Goal: Task Accomplishment & Management: Complete application form

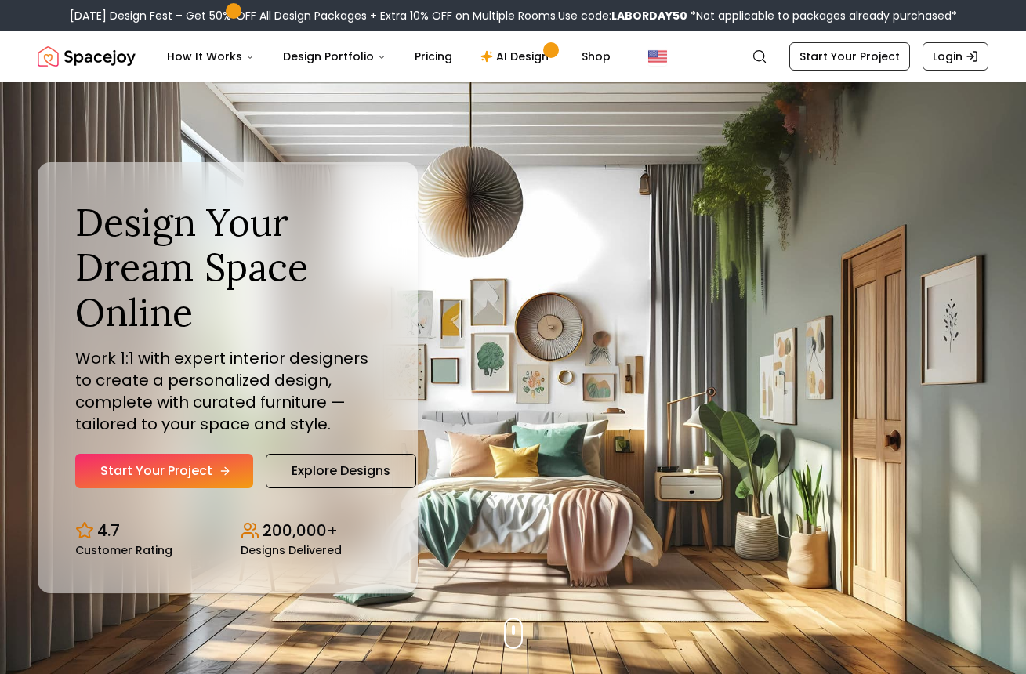
click at [192, 484] on link "Start Your Project" at bounding box center [164, 471] width 178 height 34
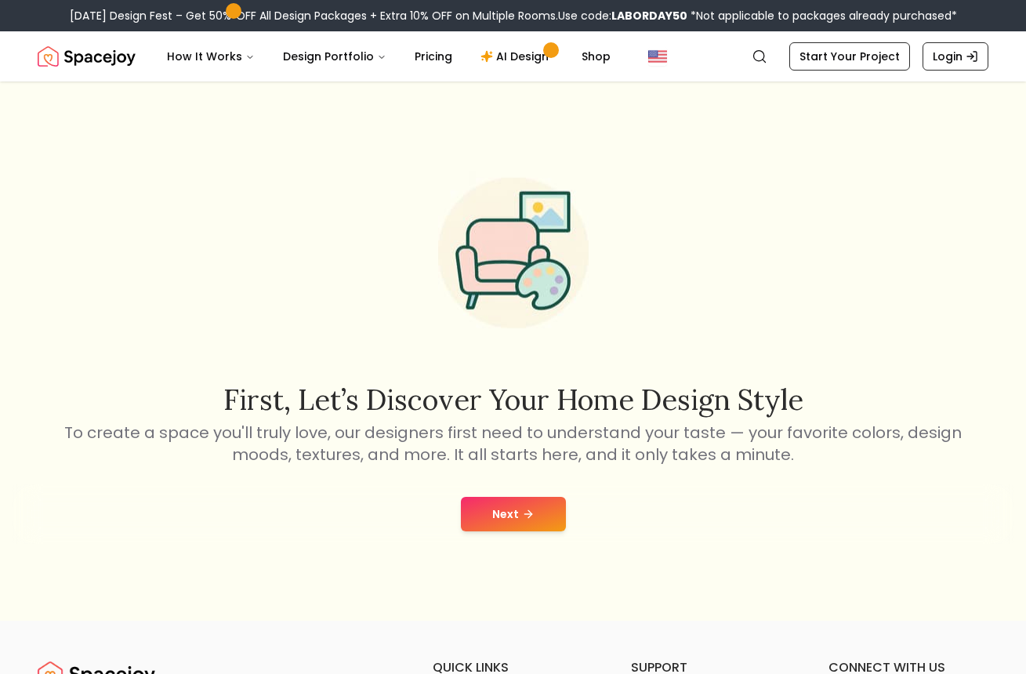
scroll to position [3, 0]
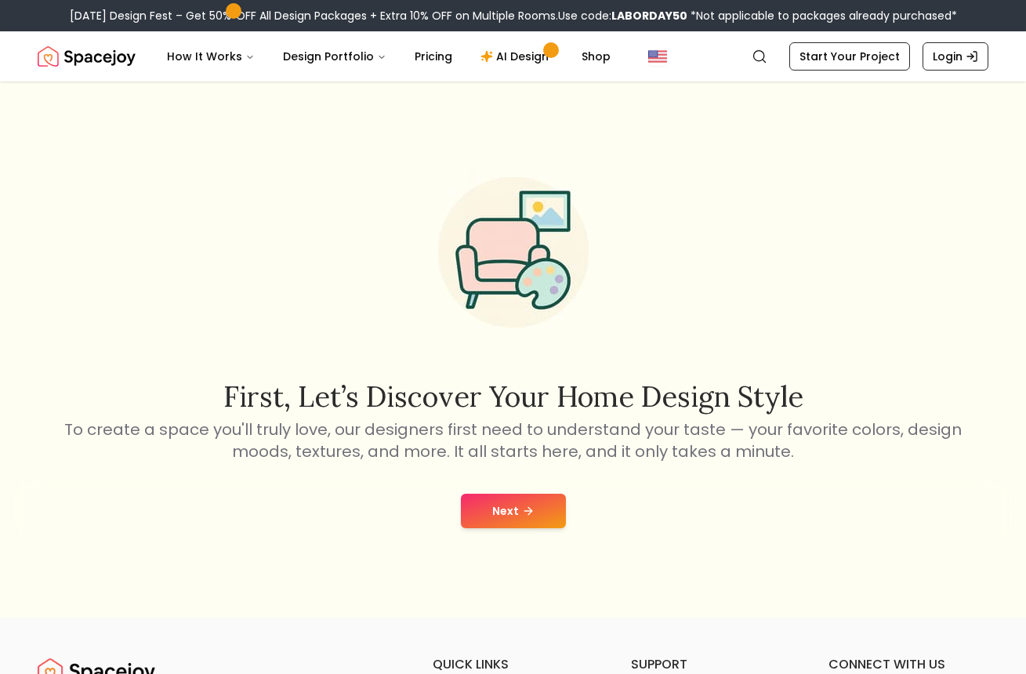
click at [493, 503] on button "Next" at bounding box center [513, 511] width 105 height 34
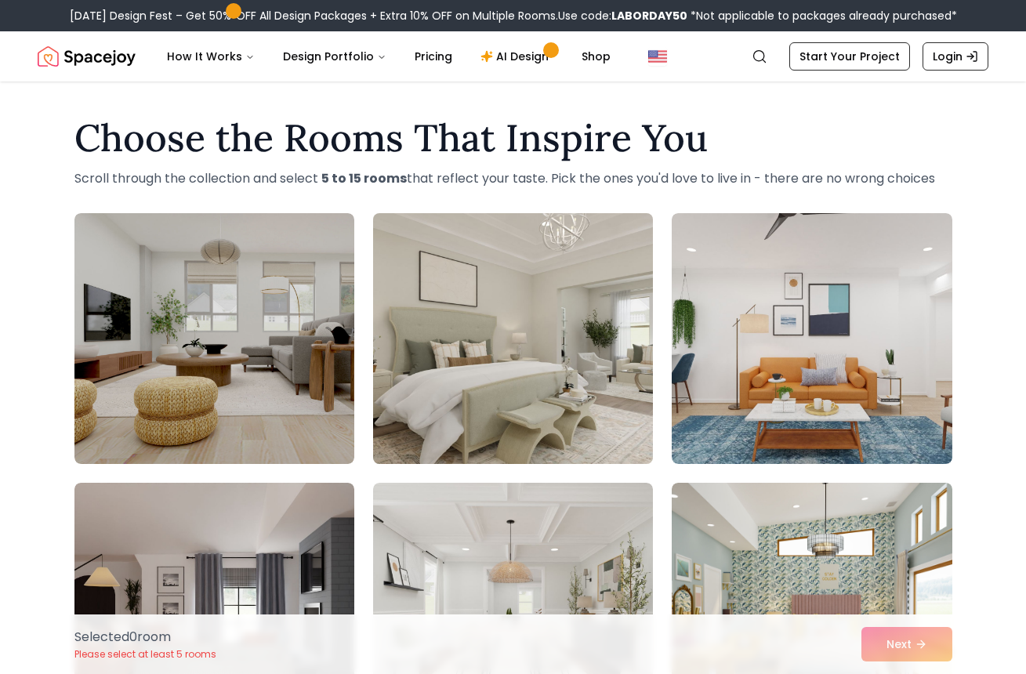
click at [575, 336] on img at bounding box center [513, 338] width 294 height 263
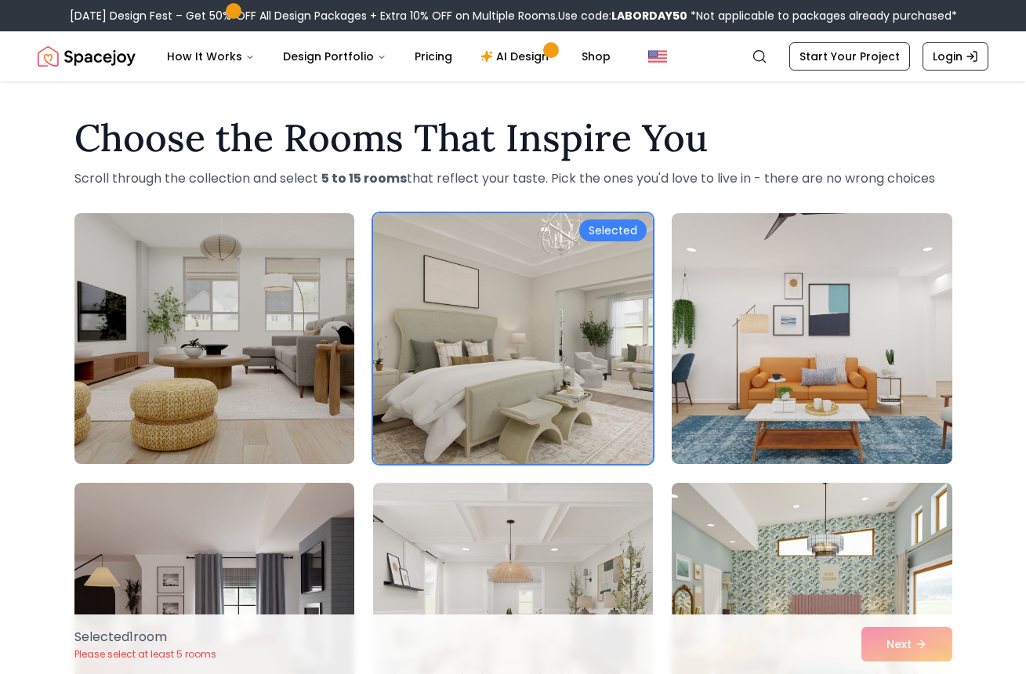
click at [315, 380] on img at bounding box center [214, 338] width 294 height 263
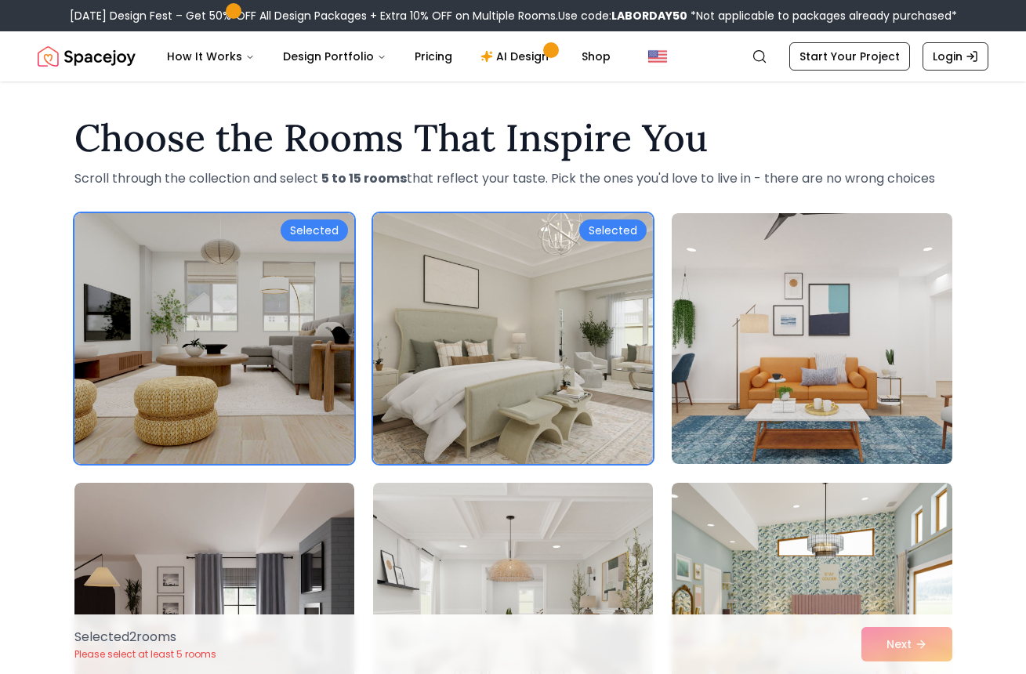
scroll to position [117, 0]
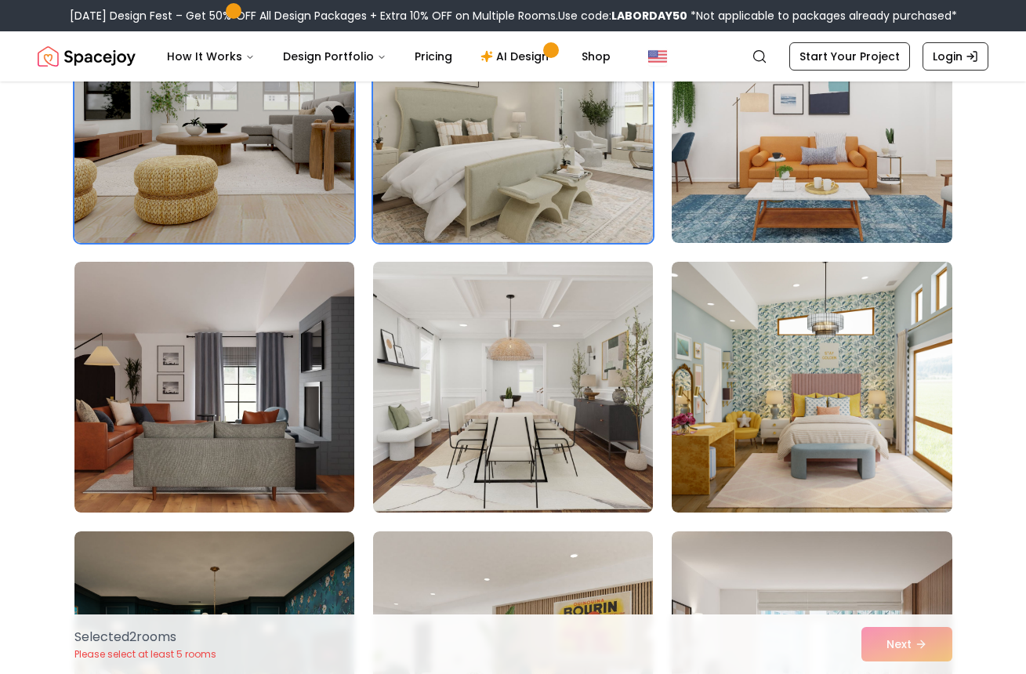
click at [499, 431] on img at bounding box center [513, 387] width 294 height 263
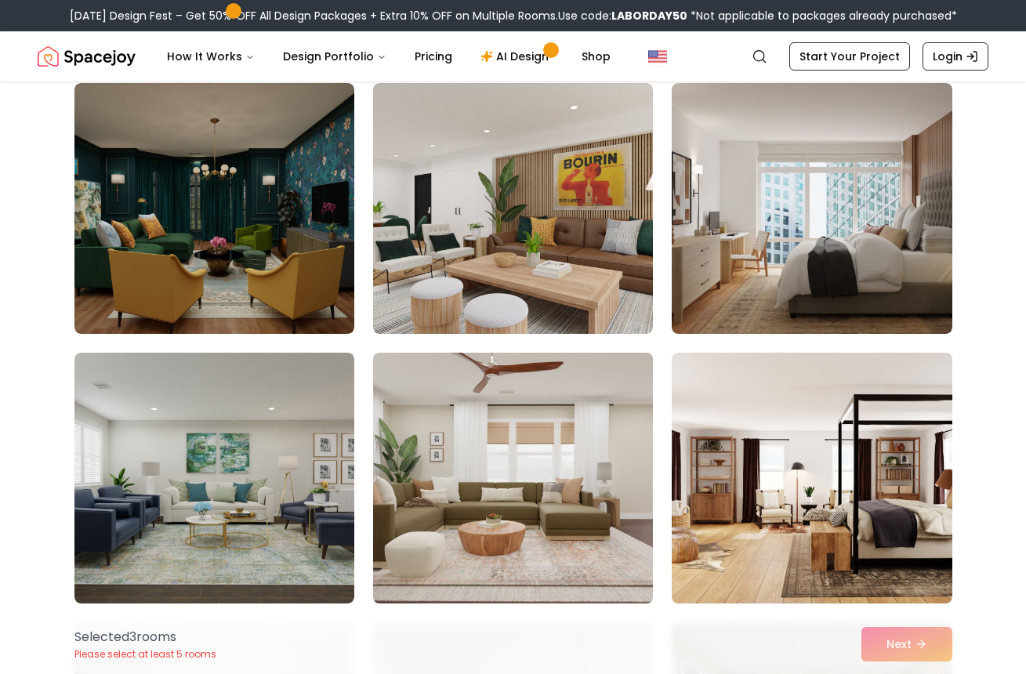
scroll to position [818, 0]
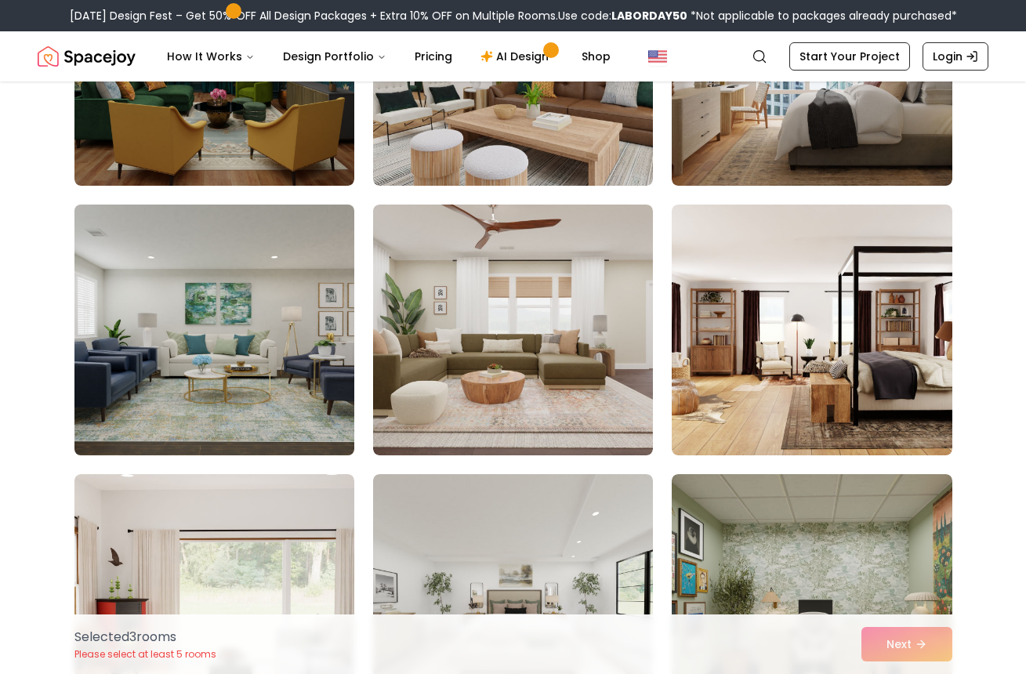
drag, startPoint x: 287, startPoint y: 357, endPoint x: 296, endPoint y: 358, distance: 8.7
click at [287, 357] on img at bounding box center [214, 329] width 294 height 263
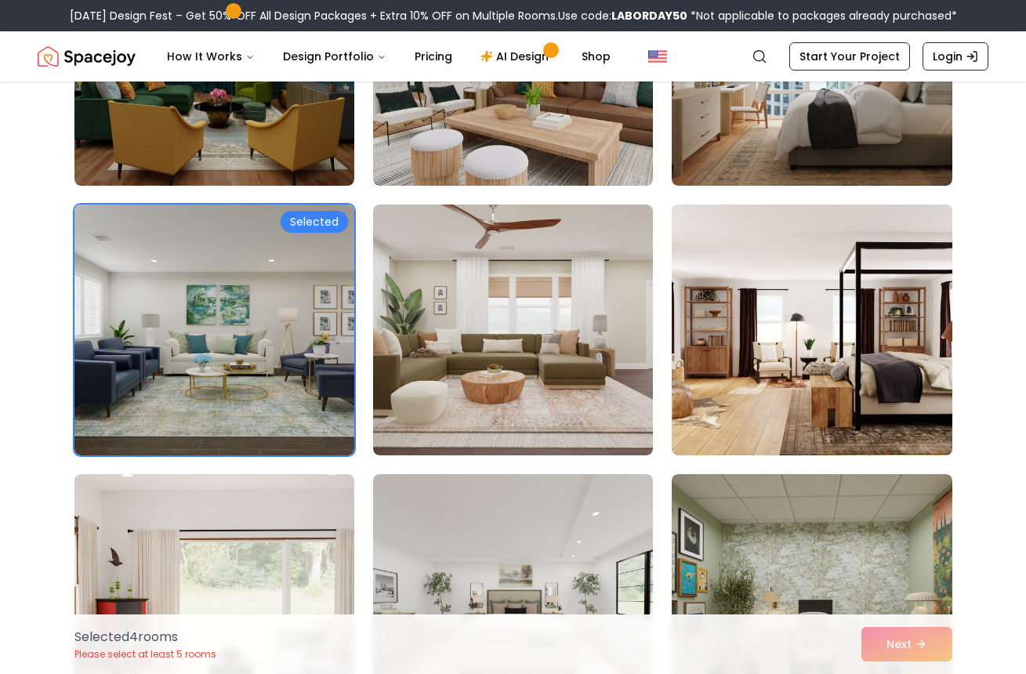
click at [764, 350] on img at bounding box center [812, 329] width 294 height 263
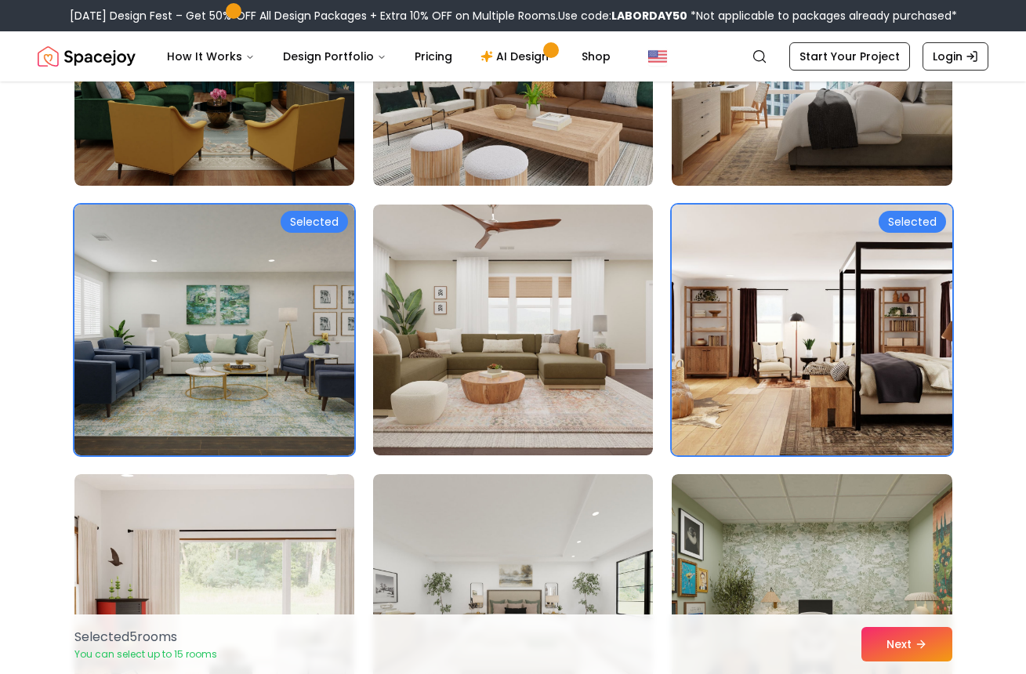
scroll to position [1120, 0]
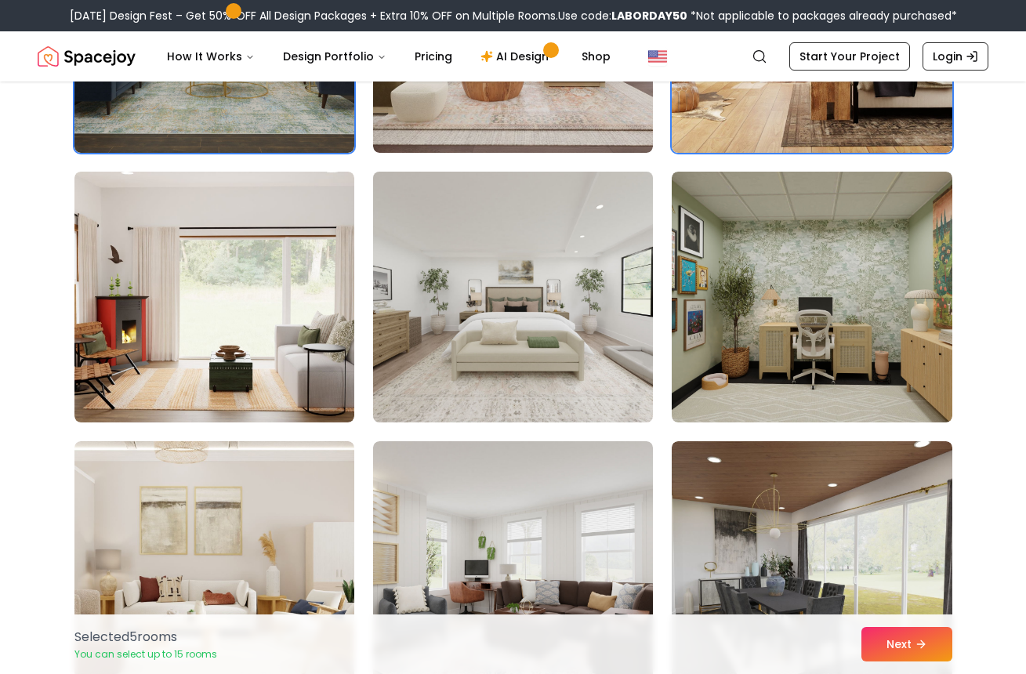
click at [463, 332] on img at bounding box center [513, 296] width 294 height 263
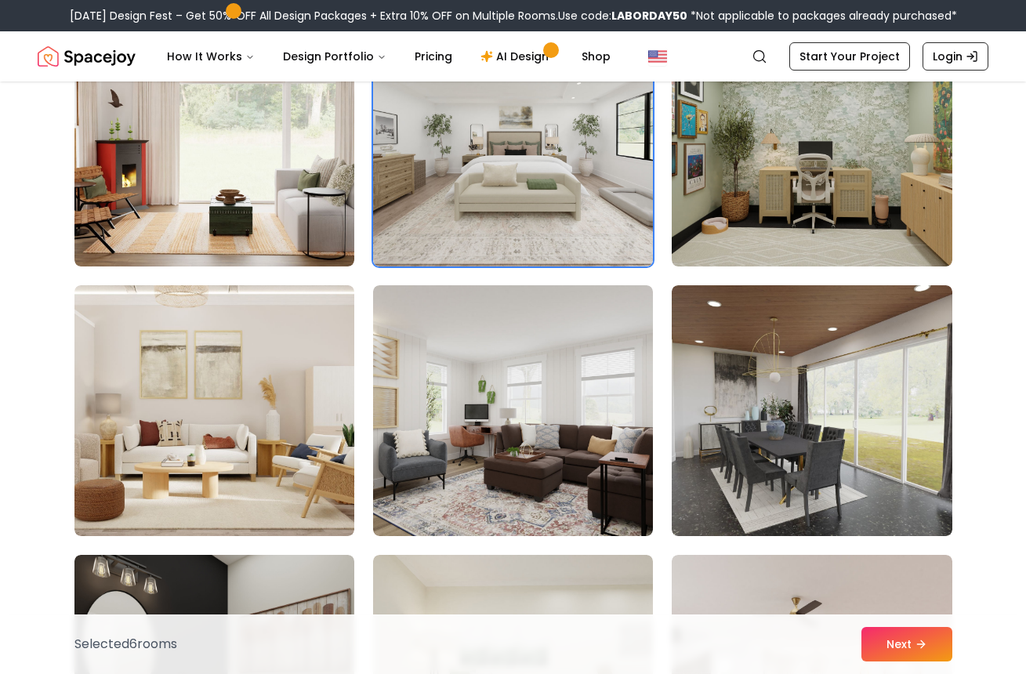
scroll to position [1784, 0]
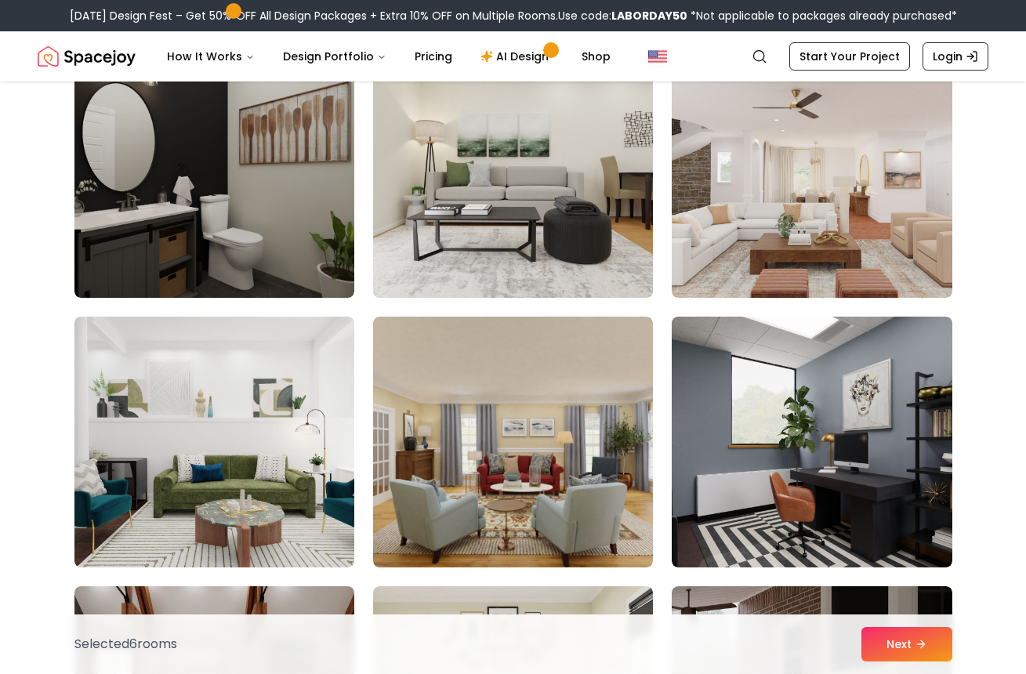
click at [536, 260] on img at bounding box center [513, 172] width 294 height 263
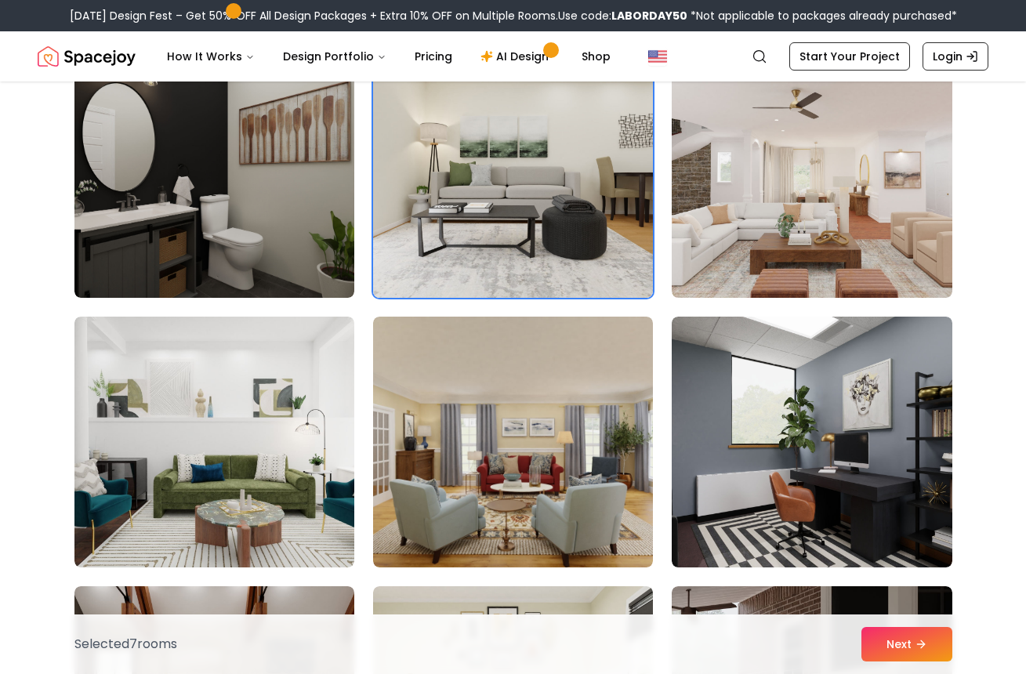
scroll to position [1813, 0]
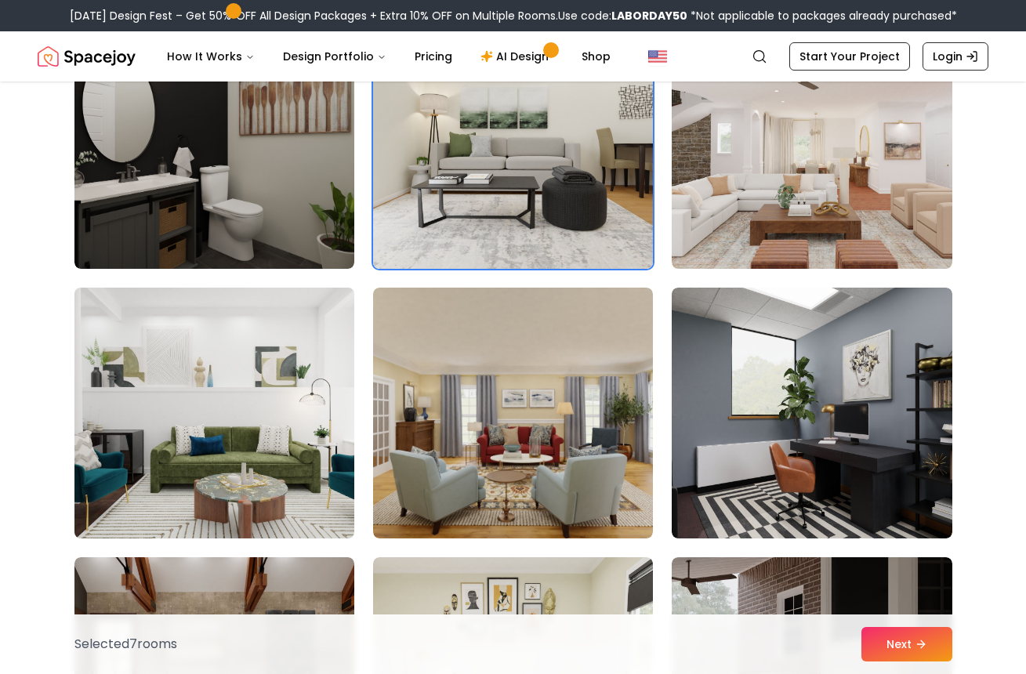
click at [296, 358] on img at bounding box center [214, 412] width 294 height 263
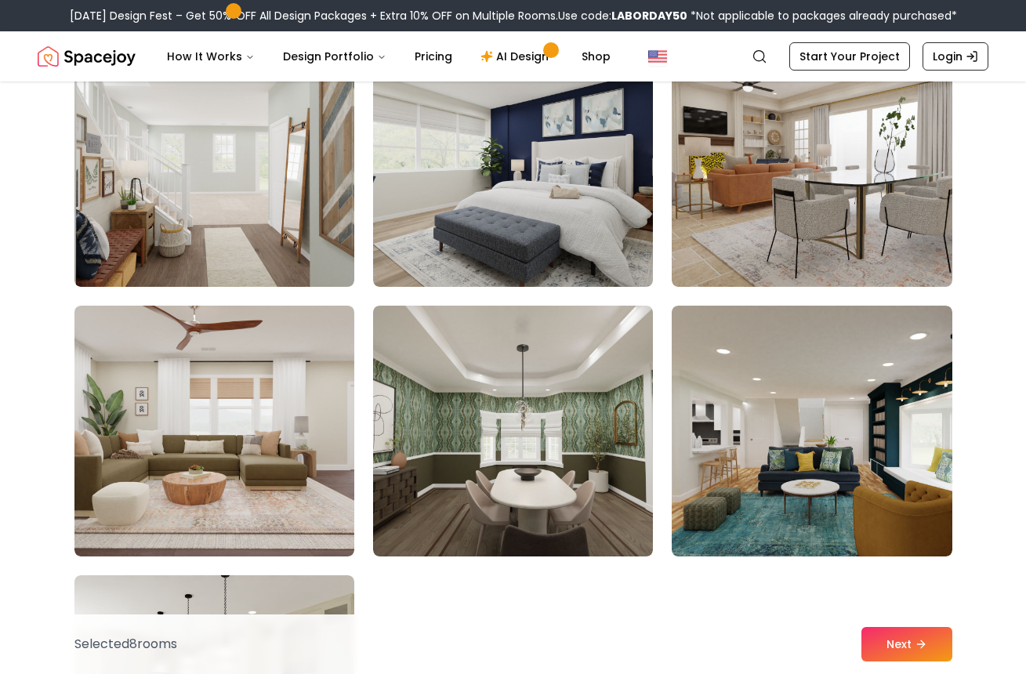
scroll to position [2608, 0]
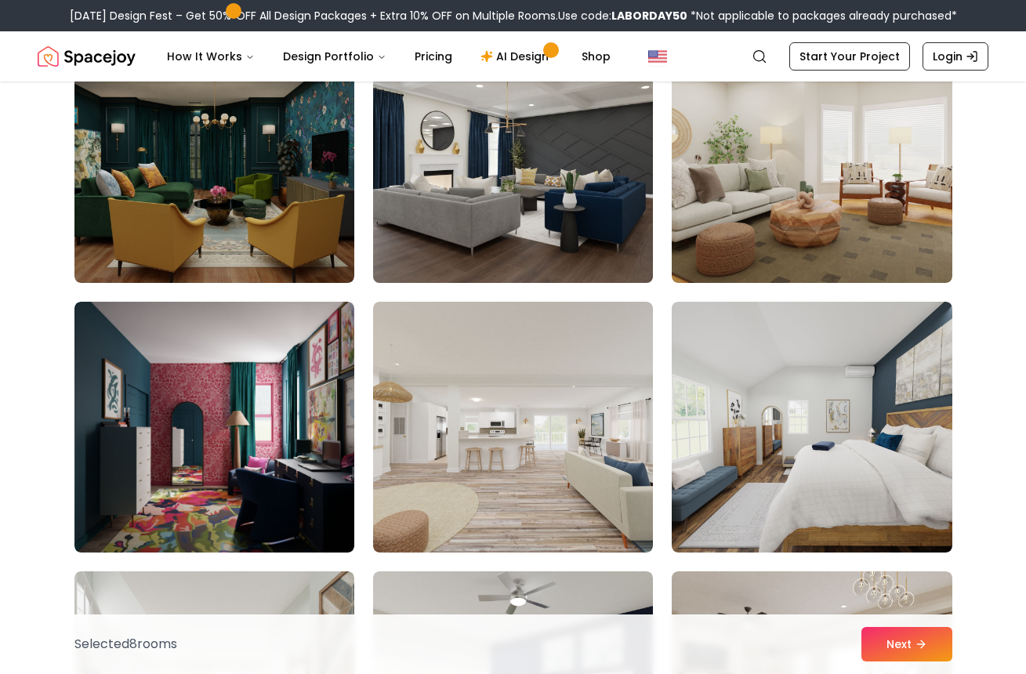
click at [485, 213] on img at bounding box center [513, 157] width 294 height 263
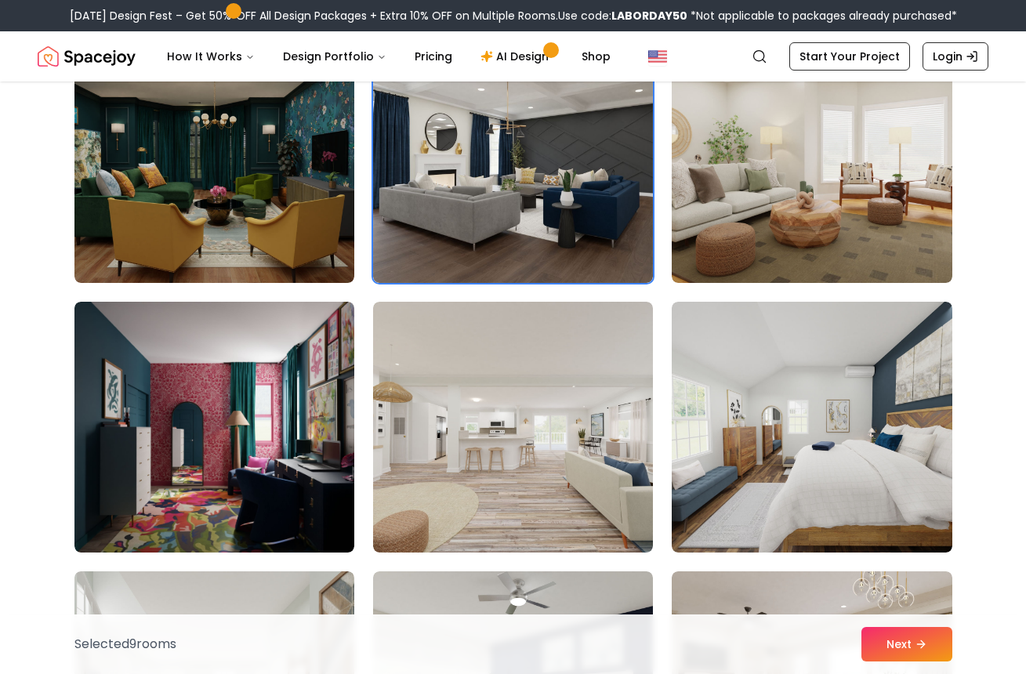
click at [896, 626] on div "Selected 9 room s Next" at bounding box center [513, 645] width 903 height 60
click at [895, 629] on button "Next" at bounding box center [907, 644] width 91 height 34
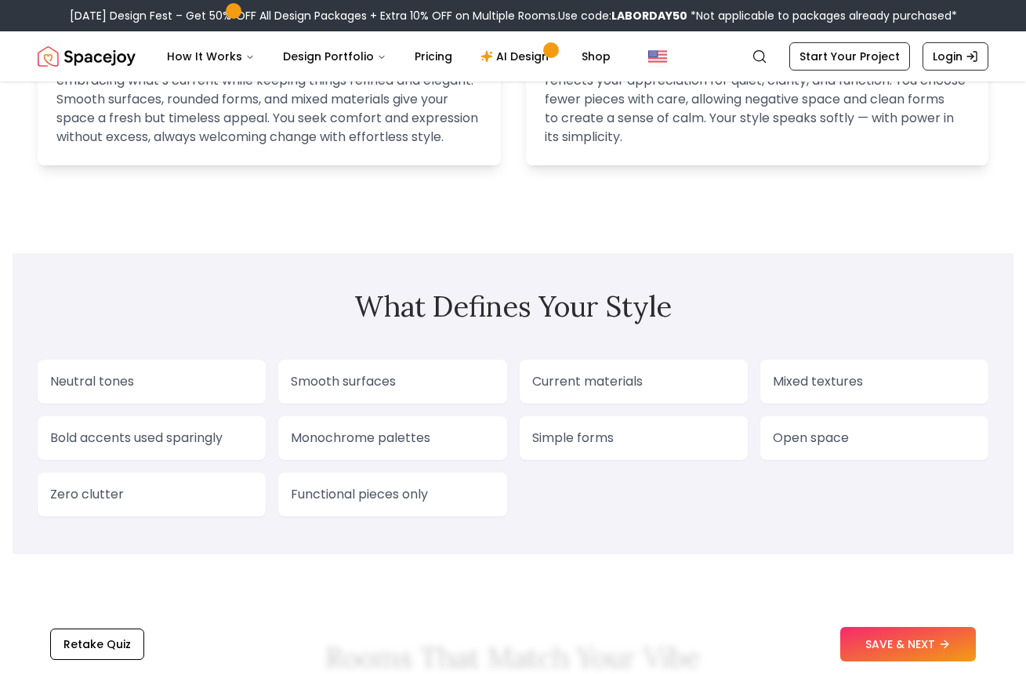
scroll to position [1678, 0]
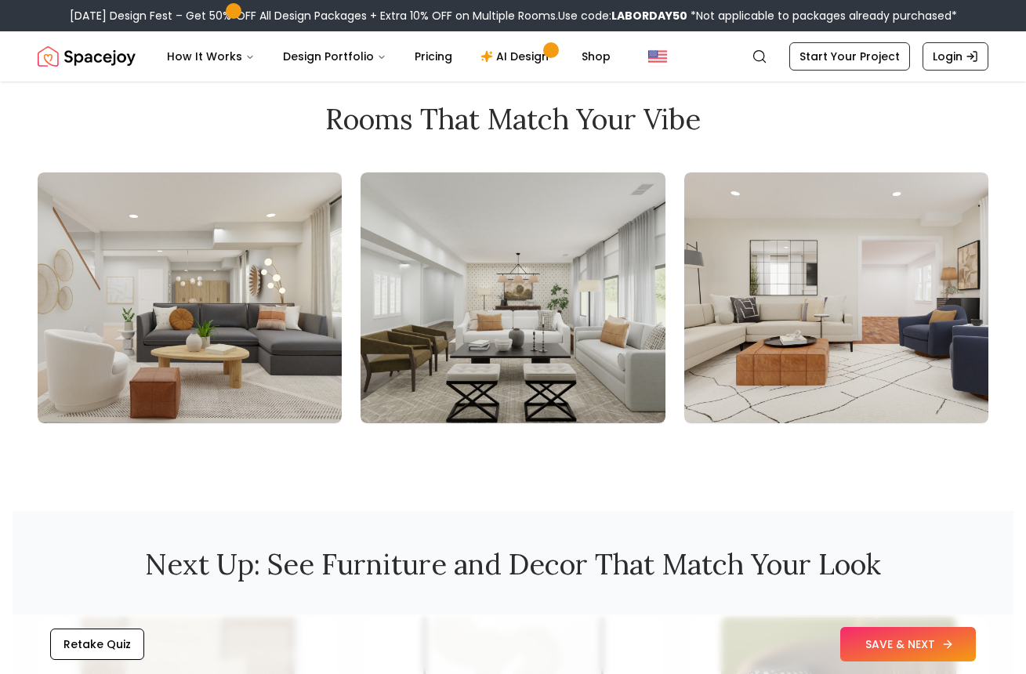
click at [862, 632] on button "SAVE & NEXT" at bounding box center [908, 644] width 136 height 34
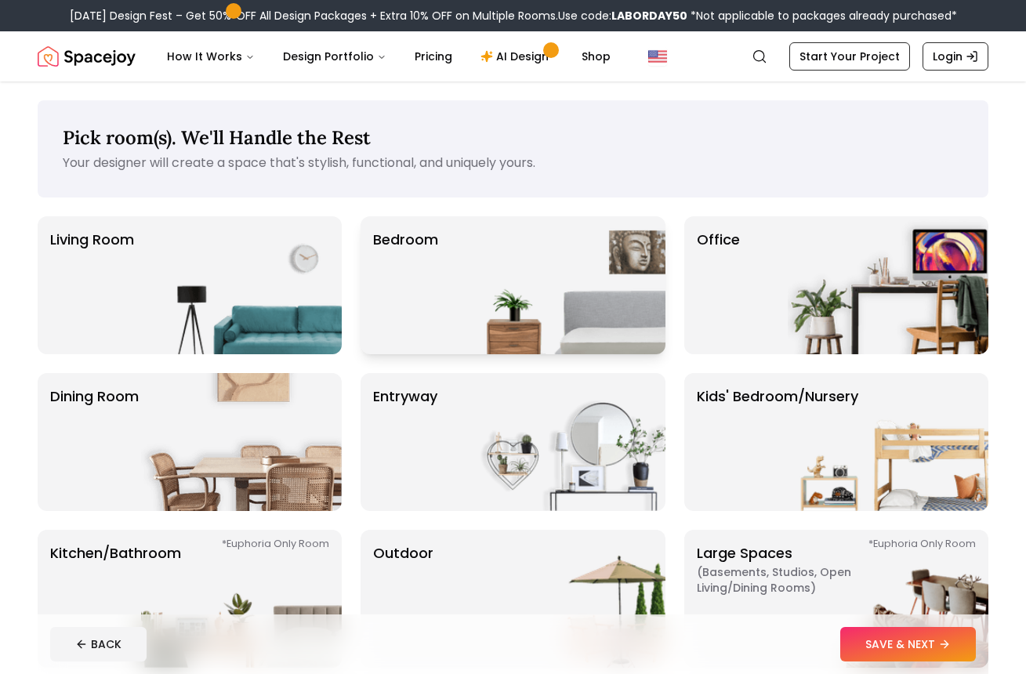
click at [479, 320] on img at bounding box center [565, 285] width 201 height 138
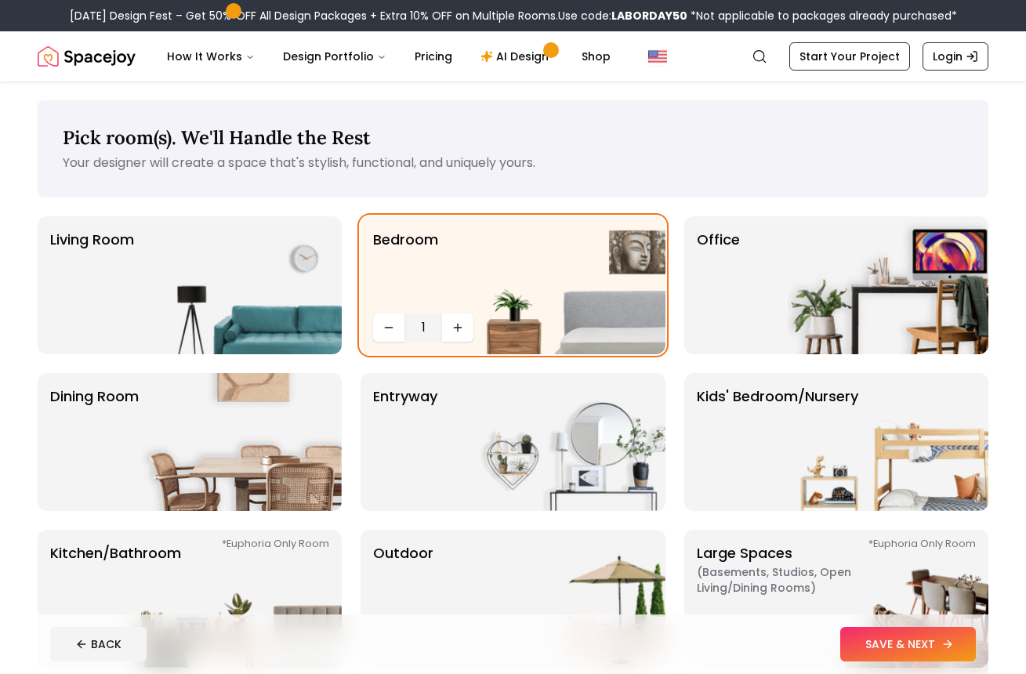
click at [856, 630] on button "SAVE & NEXT" at bounding box center [908, 644] width 136 height 34
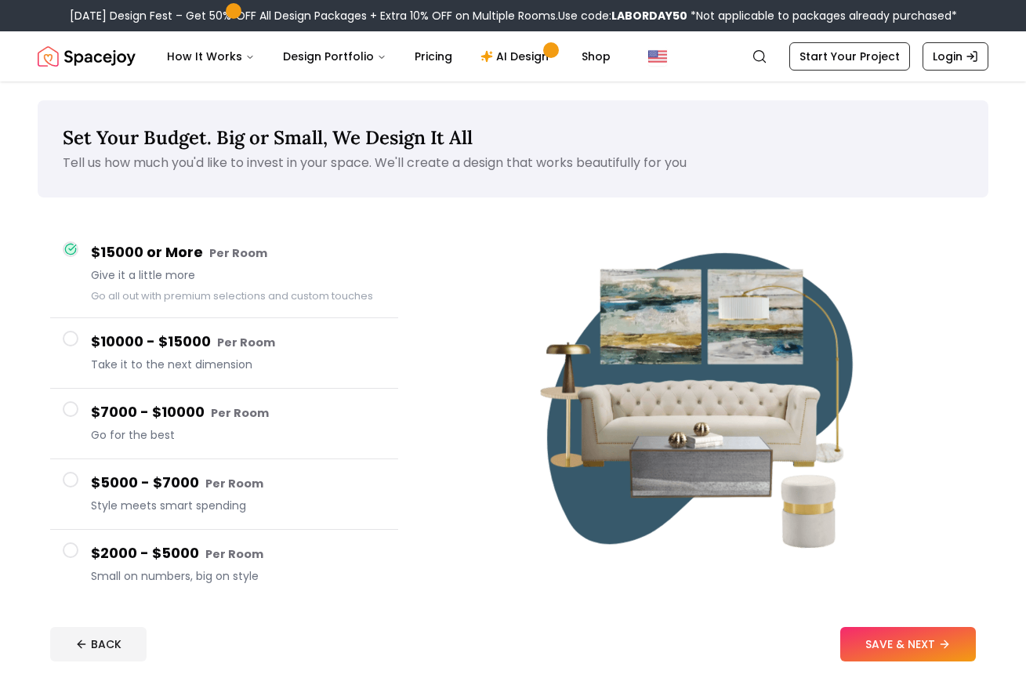
scroll to position [3, 0]
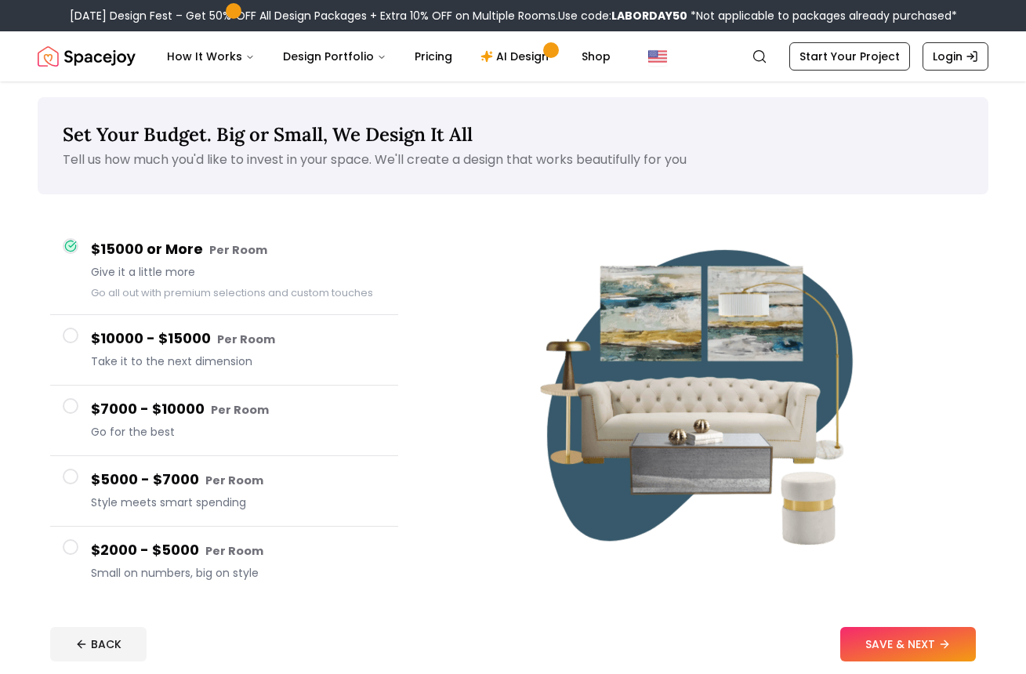
click at [205, 547] on small "Per Room" at bounding box center [234, 551] width 58 height 16
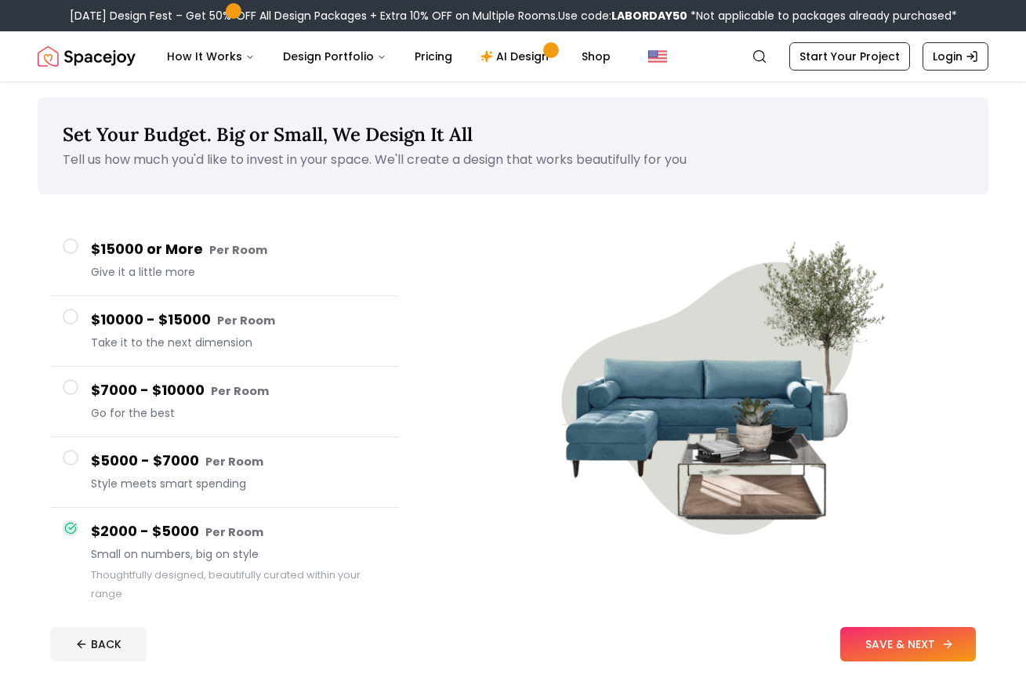
click at [902, 646] on button "SAVE & NEXT" at bounding box center [908, 644] width 136 height 34
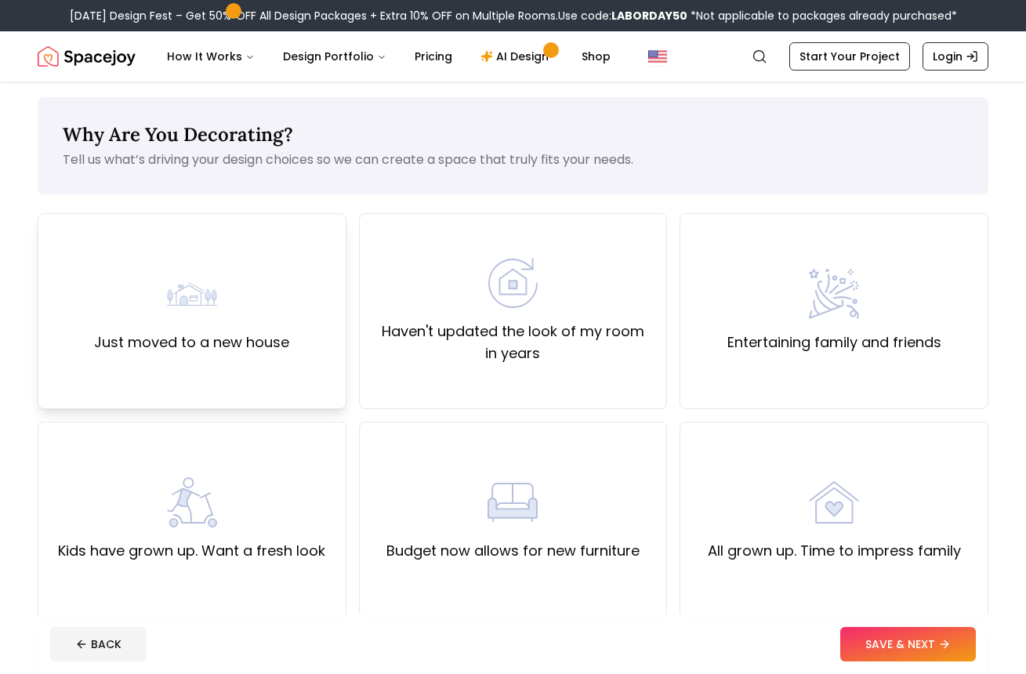
click at [276, 375] on div "Just moved to a new house" at bounding box center [192, 311] width 309 height 196
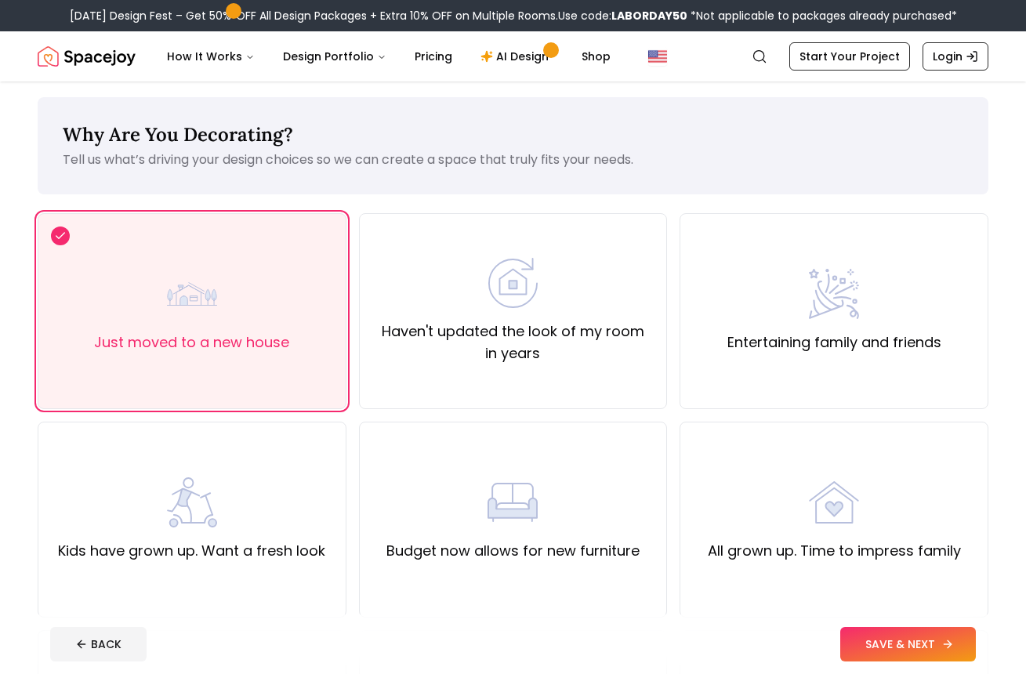
click at [851, 641] on button "SAVE & NEXT" at bounding box center [908, 644] width 136 height 34
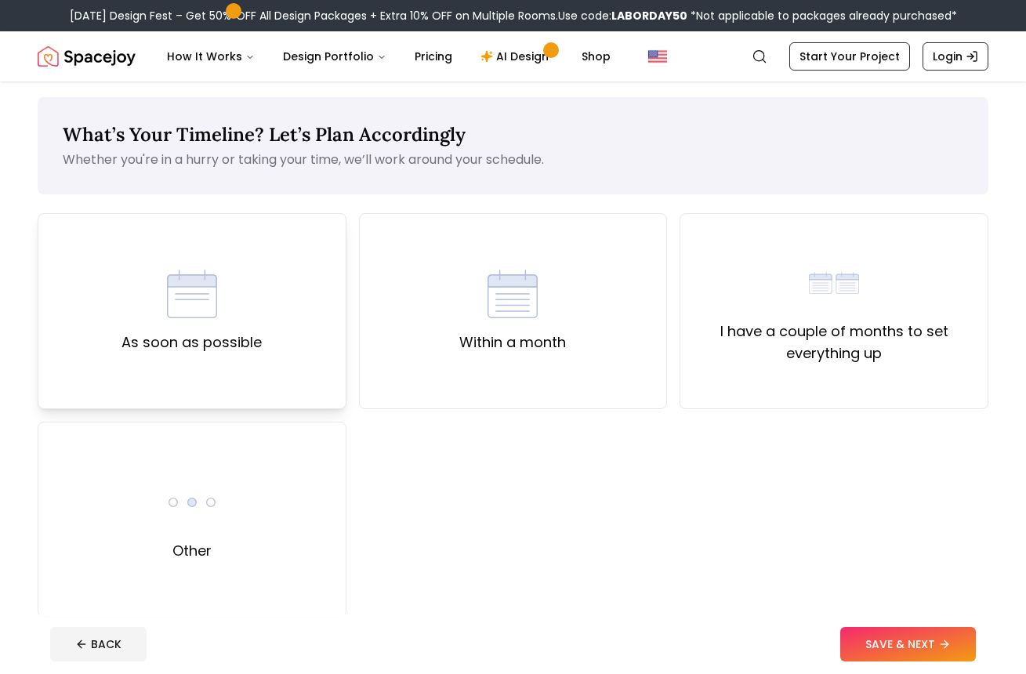
click at [276, 353] on div "As soon as possible" at bounding box center [192, 311] width 309 height 196
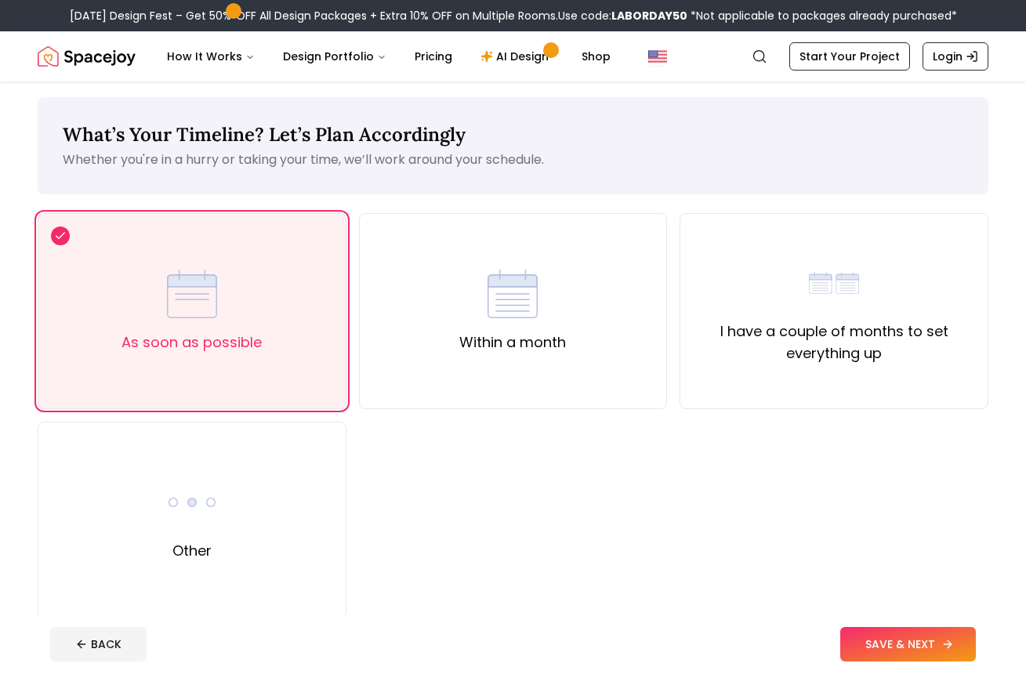
click at [911, 637] on button "SAVE & NEXT" at bounding box center [908, 644] width 136 height 34
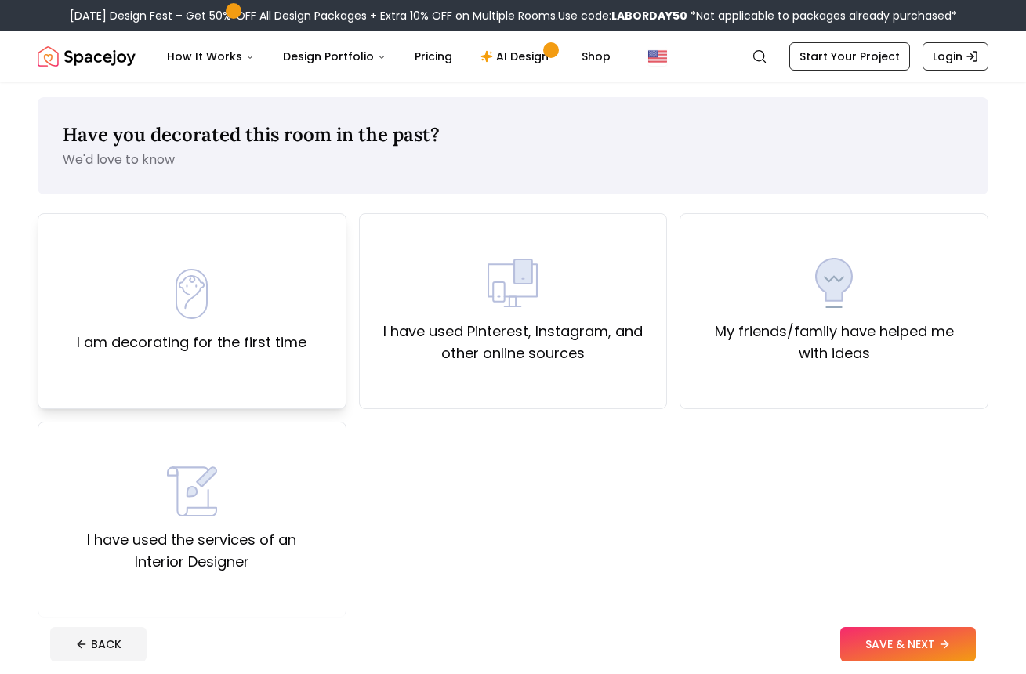
click at [331, 393] on div "I am decorating for the first time" at bounding box center [192, 311] width 309 height 196
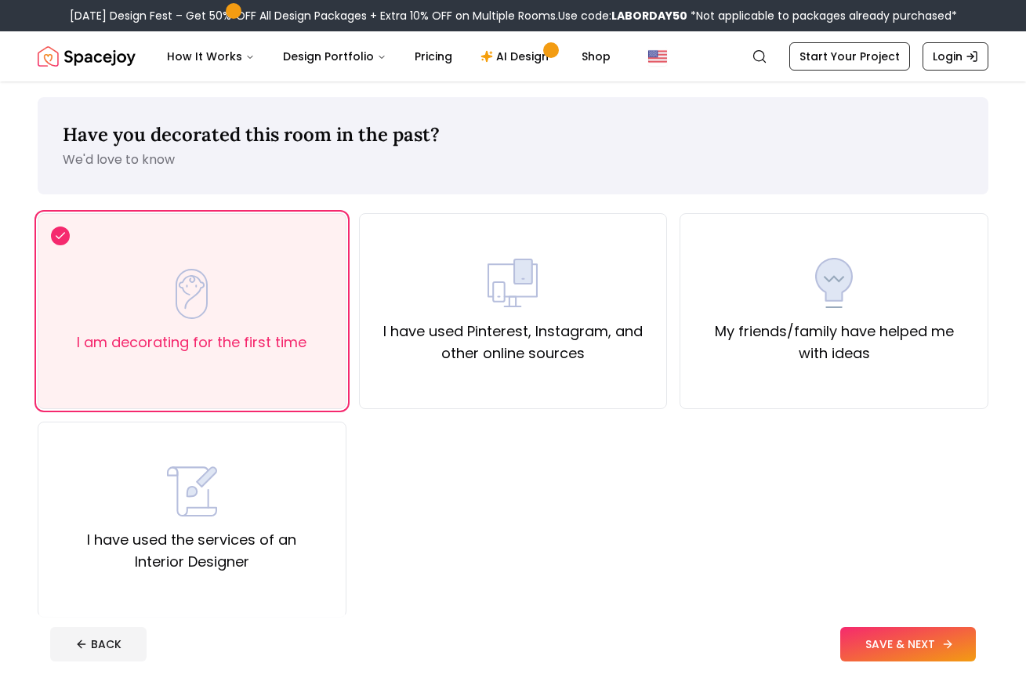
click at [874, 627] on button "SAVE & NEXT" at bounding box center [908, 644] width 136 height 34
